Goal: Task Accomplishment & Management: Use online tool/utility

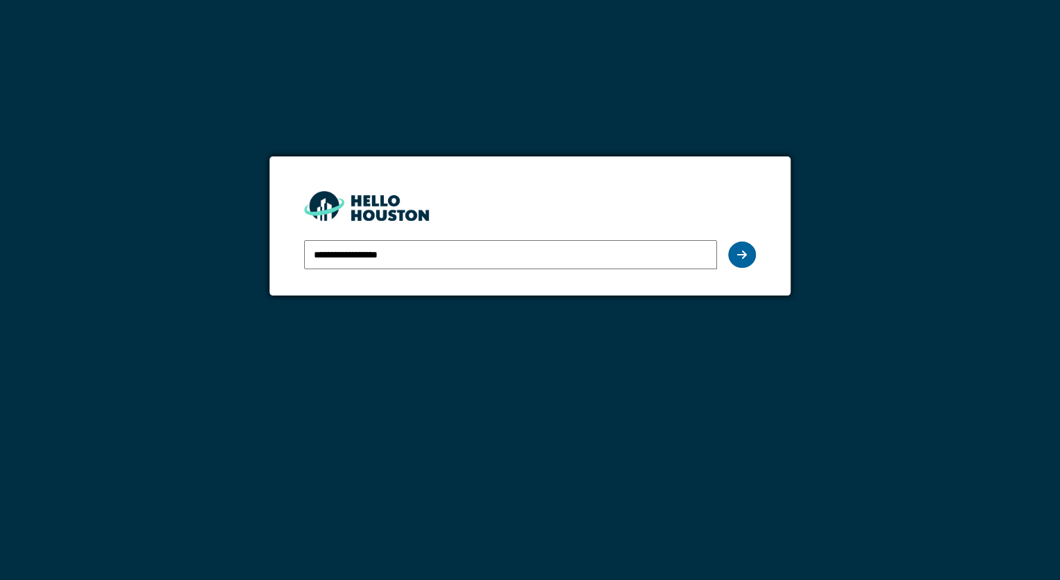
click at [740, 258] on icon at bounding box center [742, 254] width 10 height 11
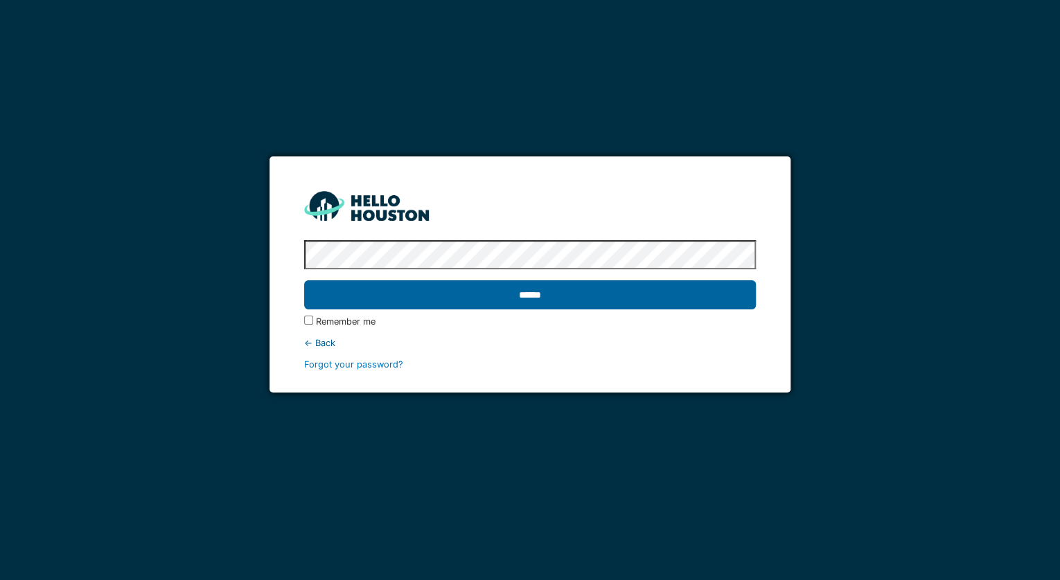
click at [562, 299] on input "******" at bounding box center [530, 294] width 452 height 29
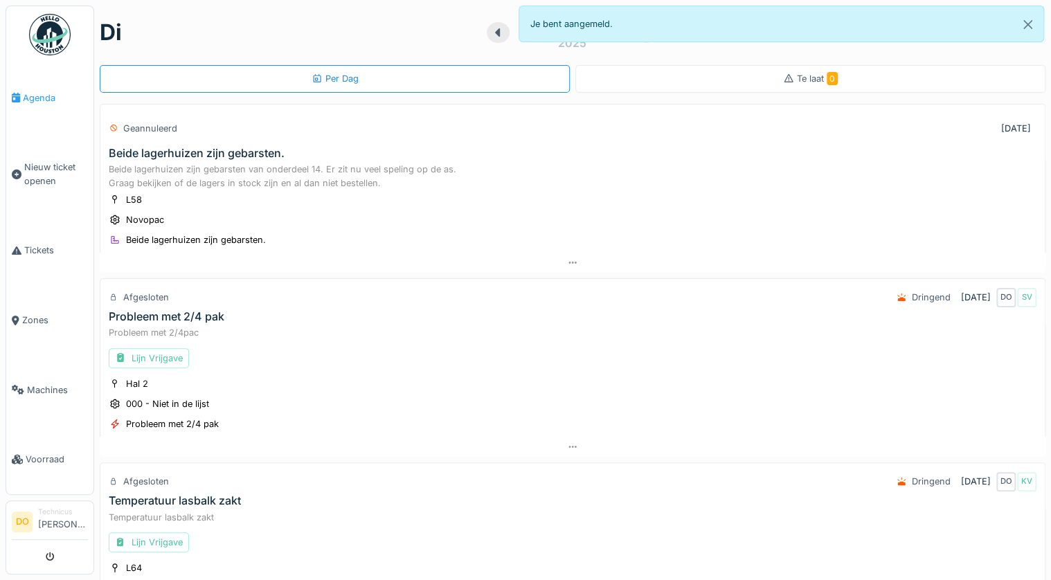
click at [44, 91] on span "Agenda" at bounding box center [55, 97] width 65 height 13
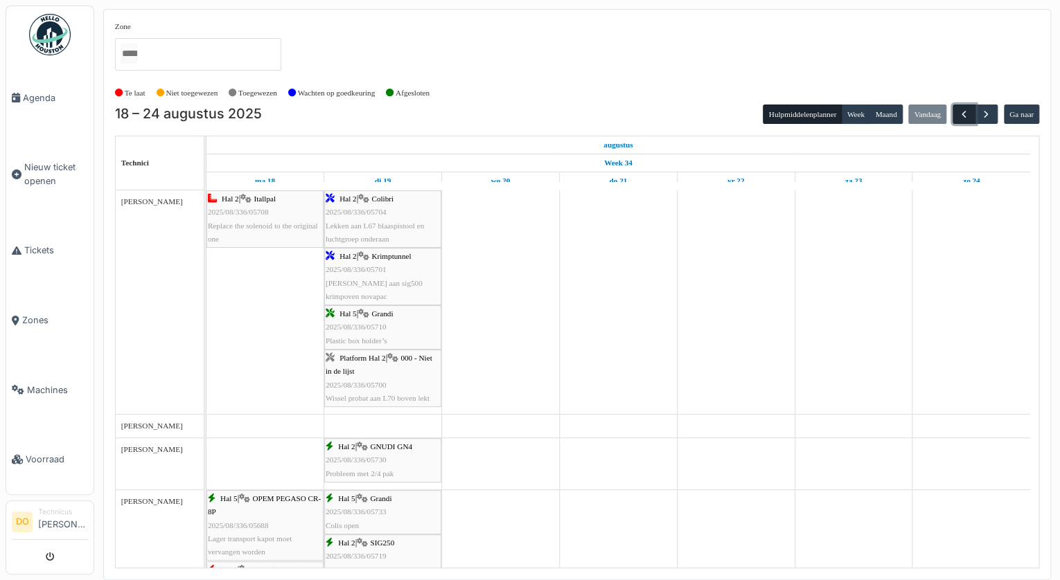
click at [963, 115] on span "button" at bounding box center [964, 115] width 12 height 12
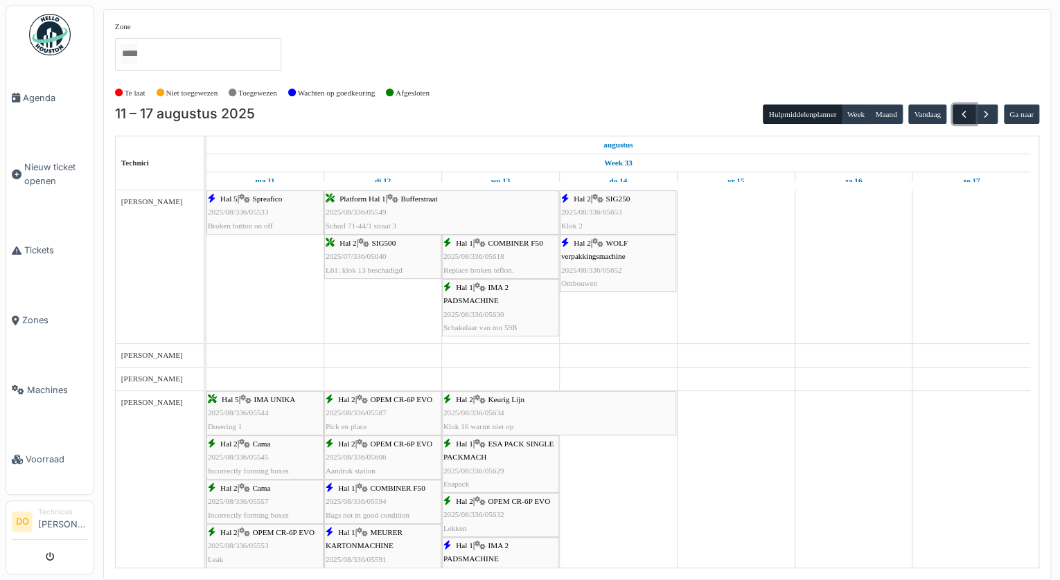
click at [963, 115] on span "button" at bounding box center [964, 115] width 12 height 12
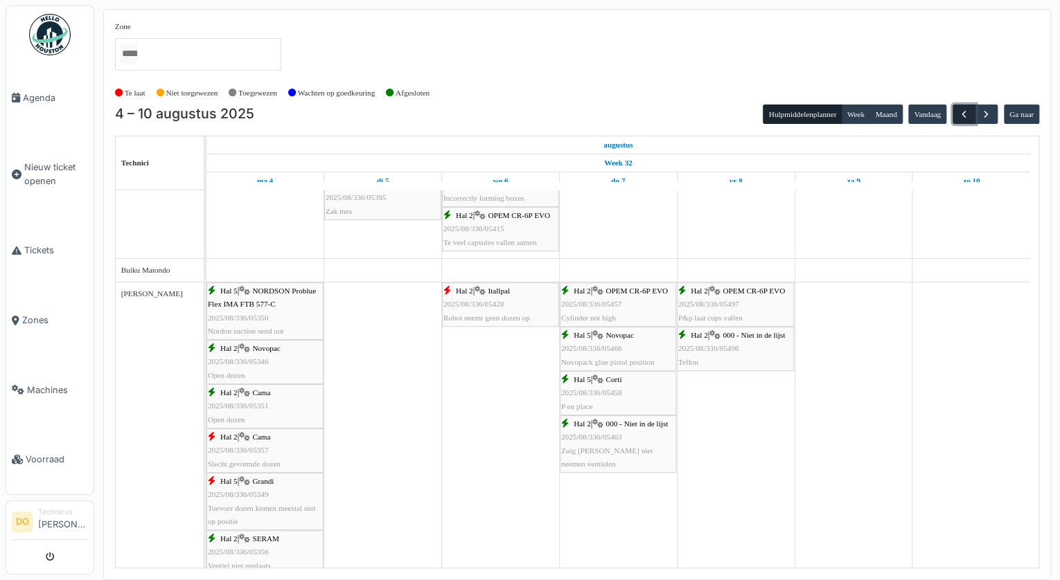
click at [958, 109] on span "button" at bounding box center [964, 115] width 12 height 12
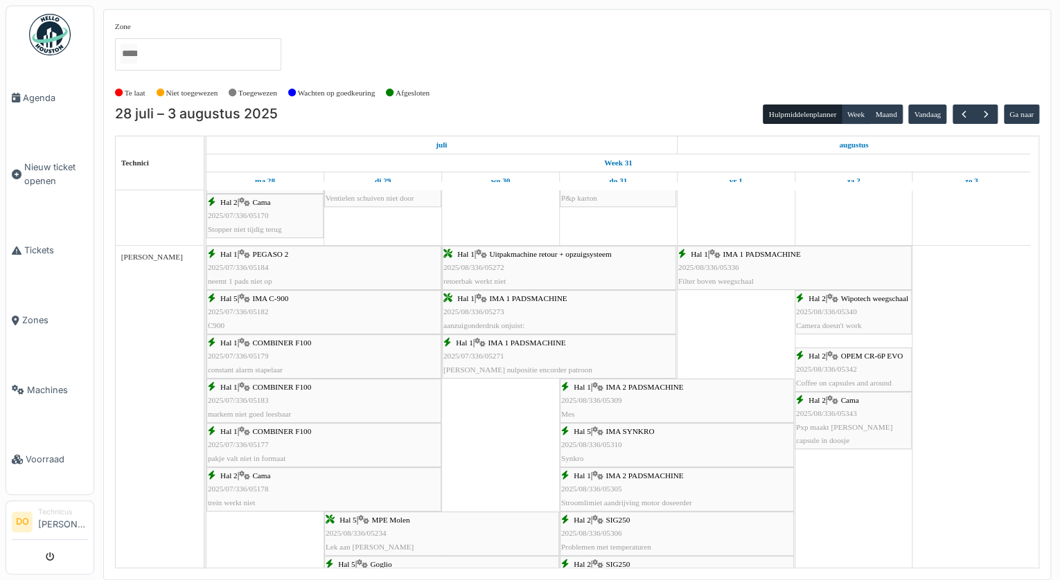
drag, startPoint x: 296, startPoint y: 265, endPoint x: 150, endPoint y: 332, distance: 161.1
click at [150, 332] on div "[PERSON_NAME]" at bounding box center [160, 426] width 88 height 361
click at [325, 302] on div "Hal 5 | IMA C-900 2025/07/336/05182 C900" at bounding box center [324, 312] width 232 height 40
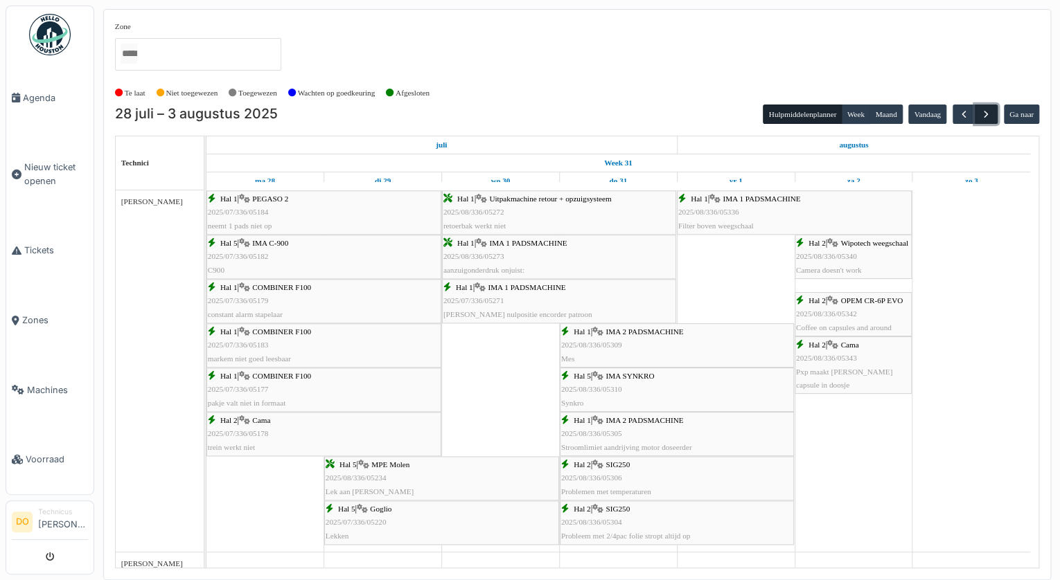
click at [991, 111] on span "button" at bounding box center [986, 115] width 12 height 12
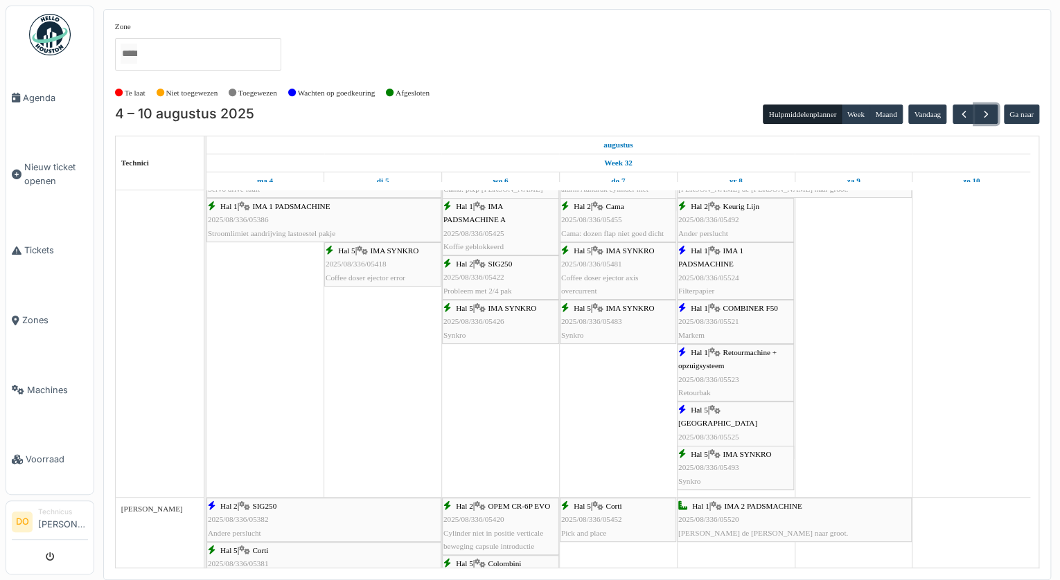
scroll to position [1219, 0]
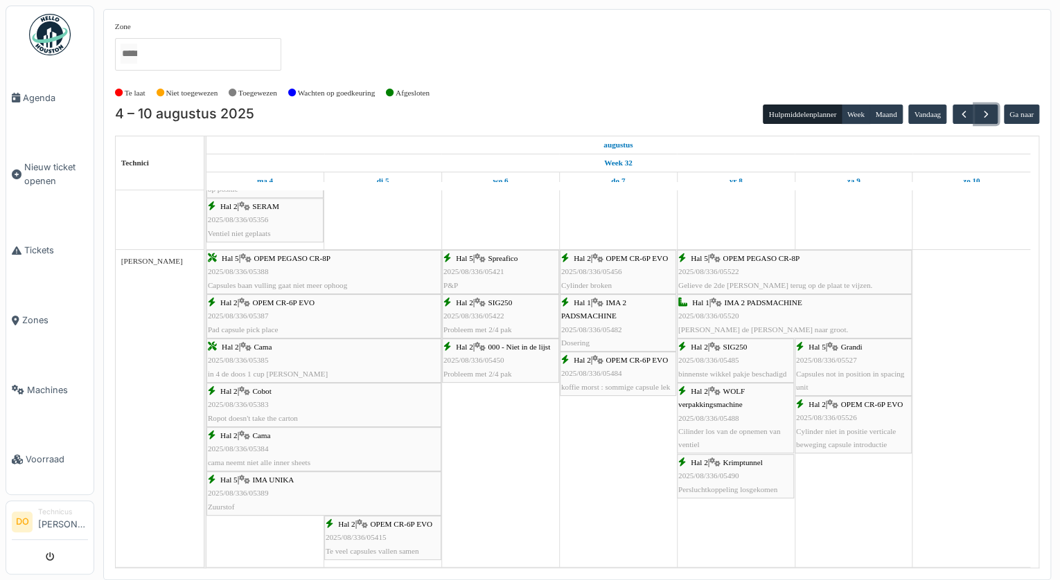
click at [630, 360] on span "OPEM CR-6P EVO" at bounding box center [636, 360] width 62 height 8
click at [633, 312] on div "Hal 1 | IMA 2 PADSMACHINE 2025/08/336/05482 Dosering" at bounding box center [618, 322] width 114 height 53
click at [616, 385] on span "koffie morst : sommige capsule lek" at bounding box center [615, 387] width 109 height 8
click at [965, 106] on button "button" at bounding box center [963, 115] width 23 height 20
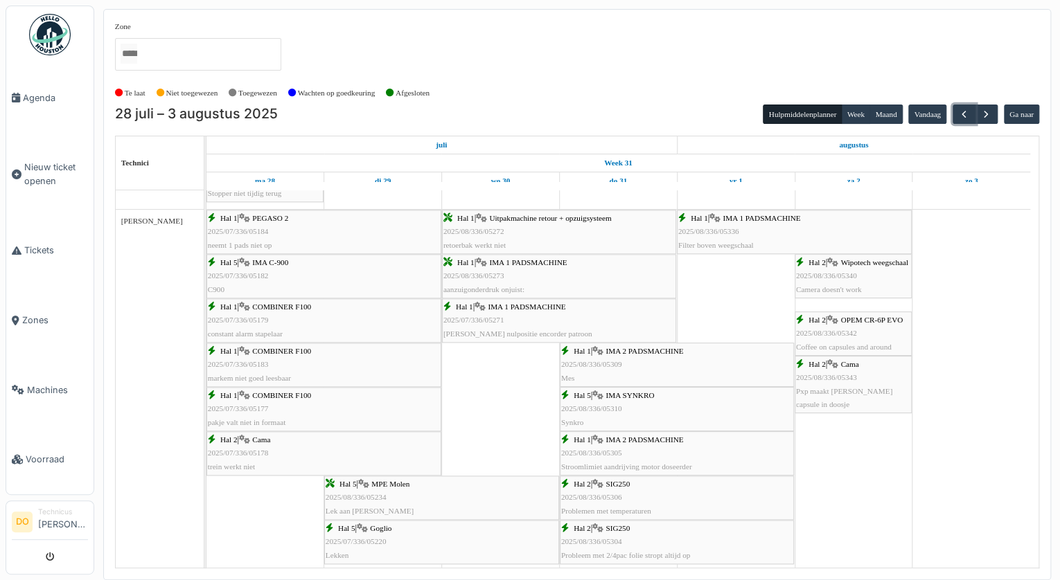
scroll to position [886, 0]
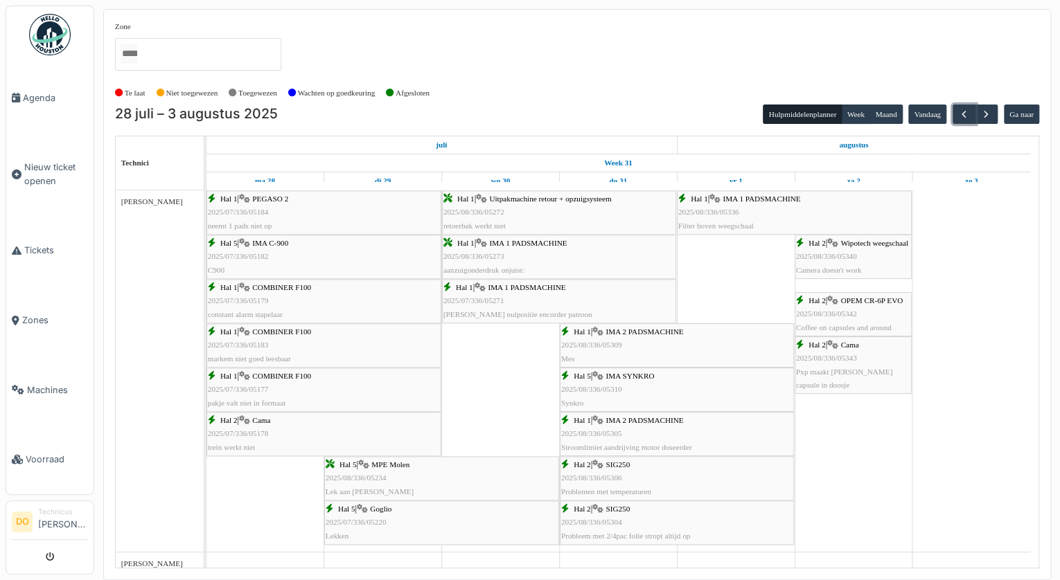
click at [880, 306] on div "Hal 2 | OPEM CR-6P EVO 2025/08/336/05342 Coffee on capsules and around" at bounding box center [853, 314] width 114 height 40
